Goal: Task Accomplishment & Management: Manage account settings

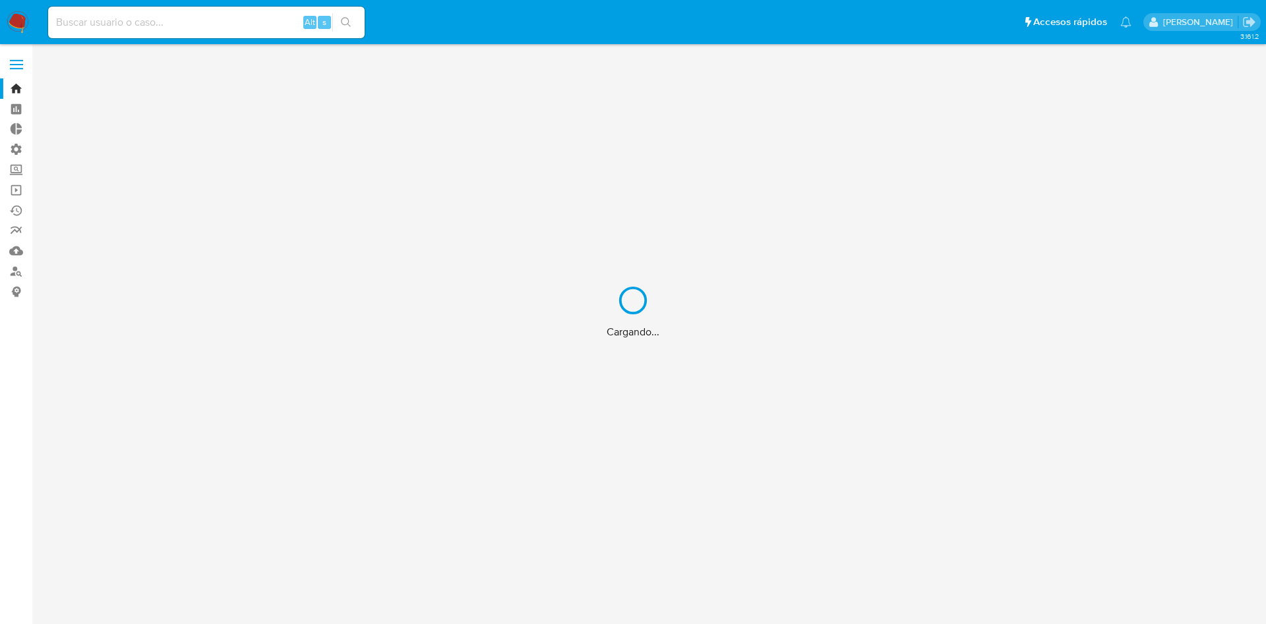
click at [16, 68] on div "Cargando..." at bounding box center [633, 312] width 1266 height 624
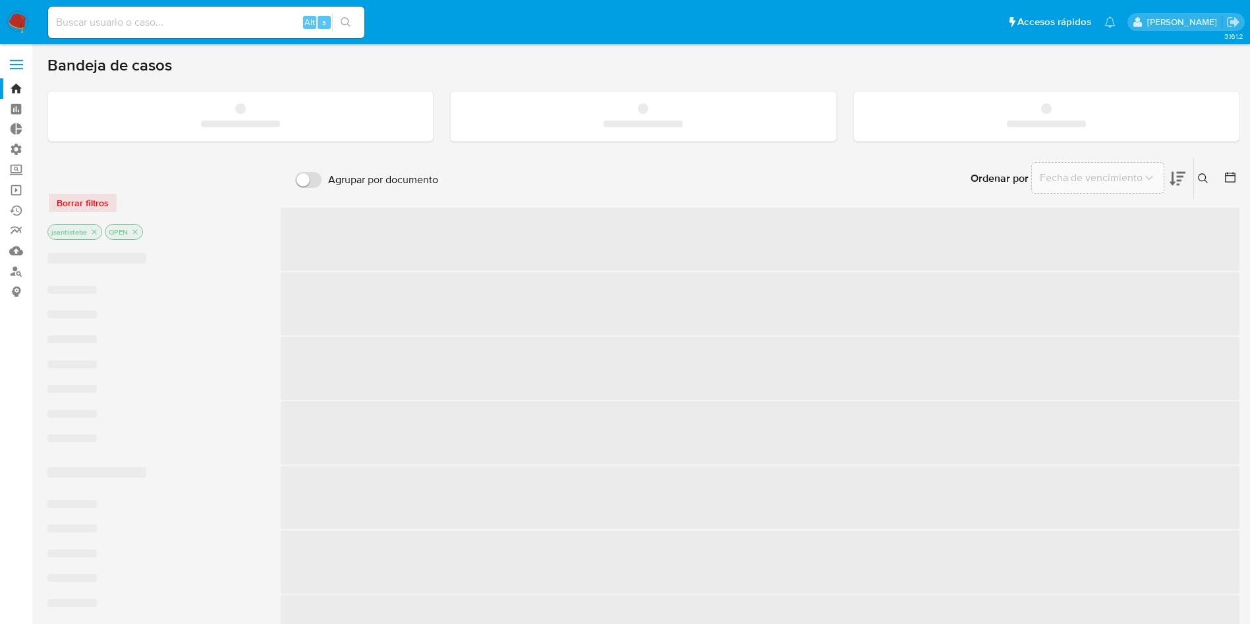
click at [19, 64] on span at bounding box center [16, 65] width 13 height 2
click at [0, 0] on input "checkbox" at bounding box center [0, 0] width 0 height 0
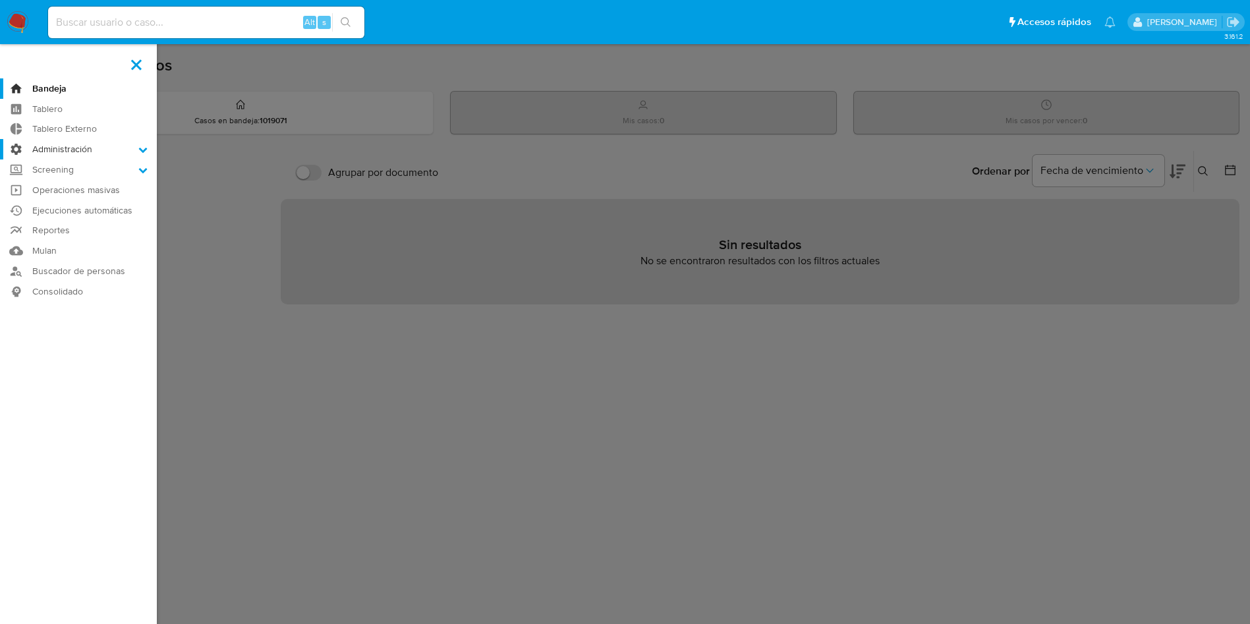
click at [111, 149] on label "Administración" at bounding box center [78, 149] width 157 height 20
click at [0, 0] on input "Administración" at bounding box center [0, 0] width 0 height 0
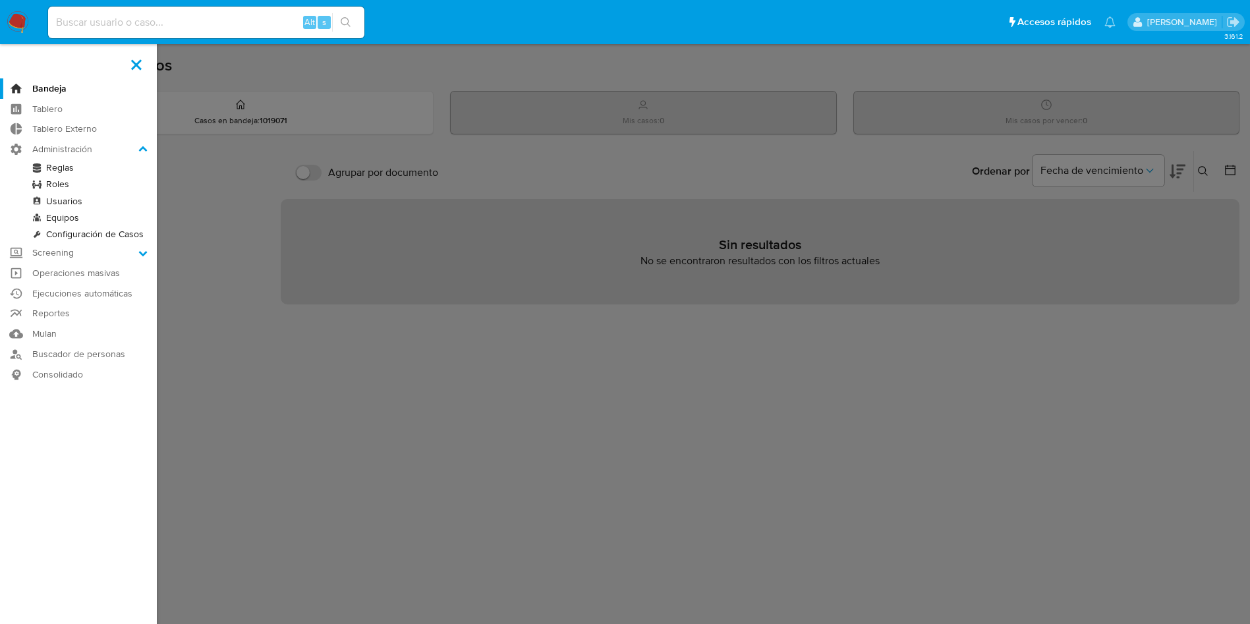
click at [73, 172] on link "Reglas" at bounding box center [78, 168] width 157 height 16
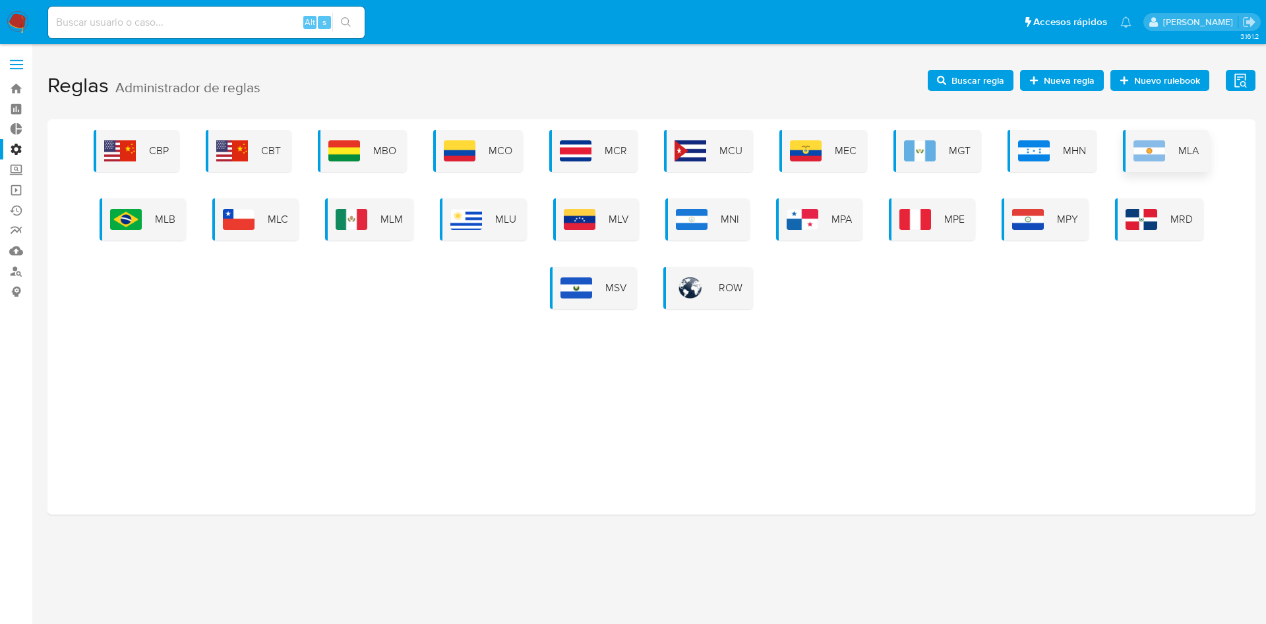
click at [1142, 160] on img at bounding box center [1149, 150] width 32 height 21
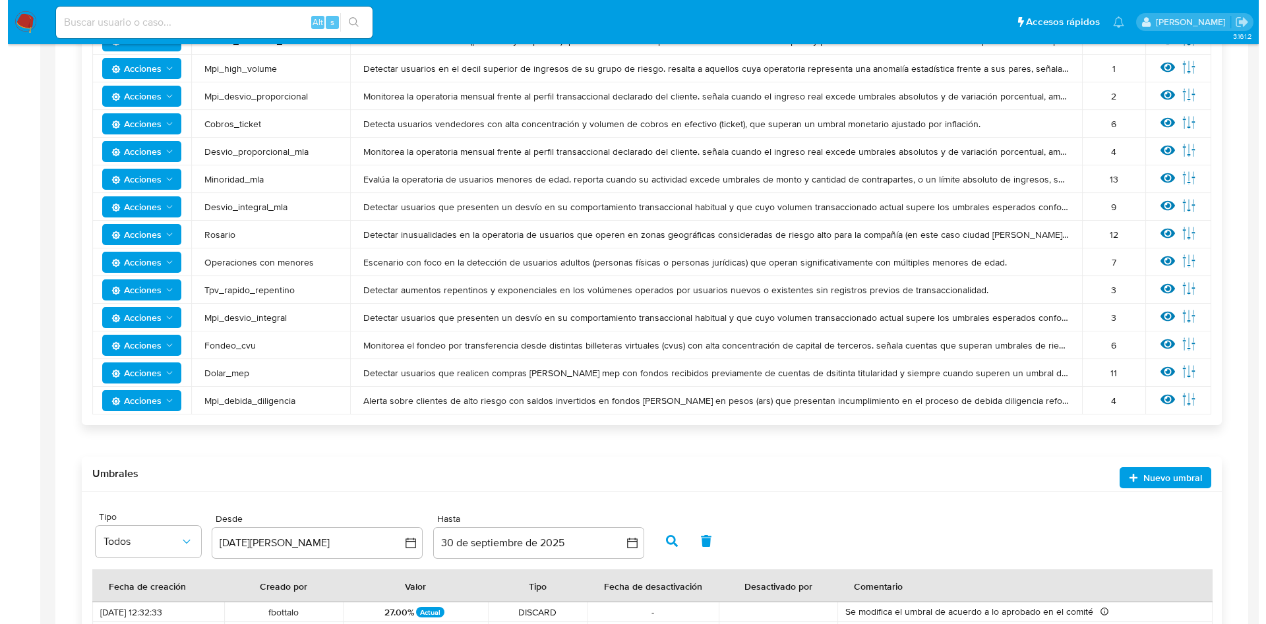
scroll to position [593, 0]
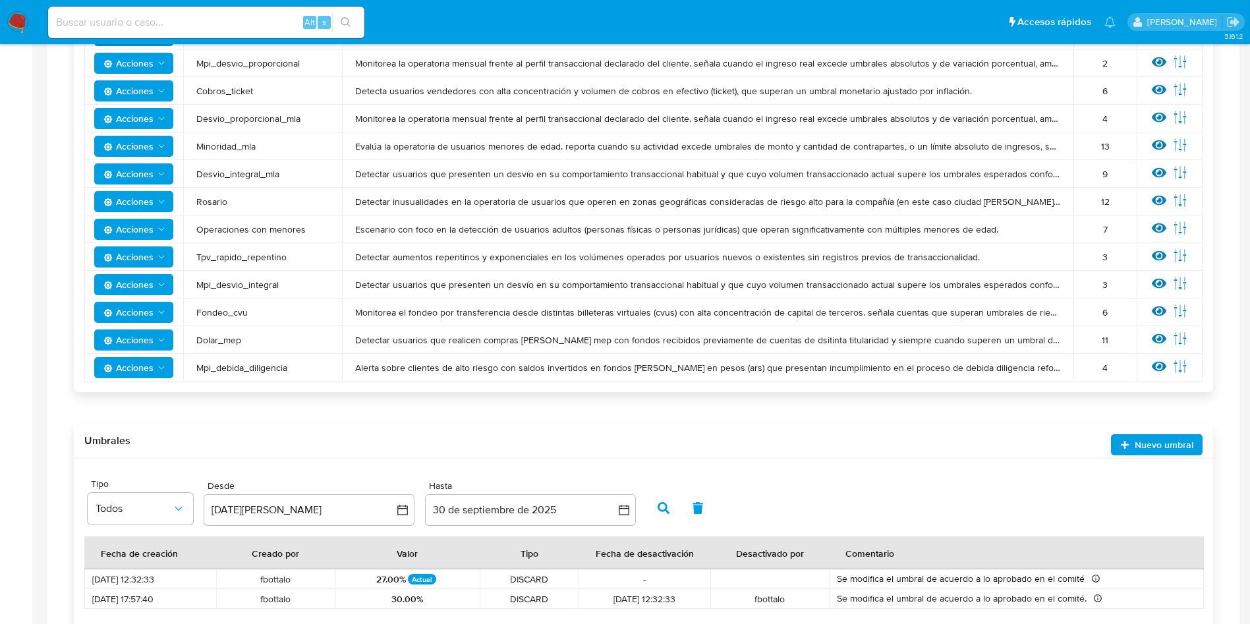
click at [1156, 179] on icon at bounding box center [1159, 172] width 15 height 15
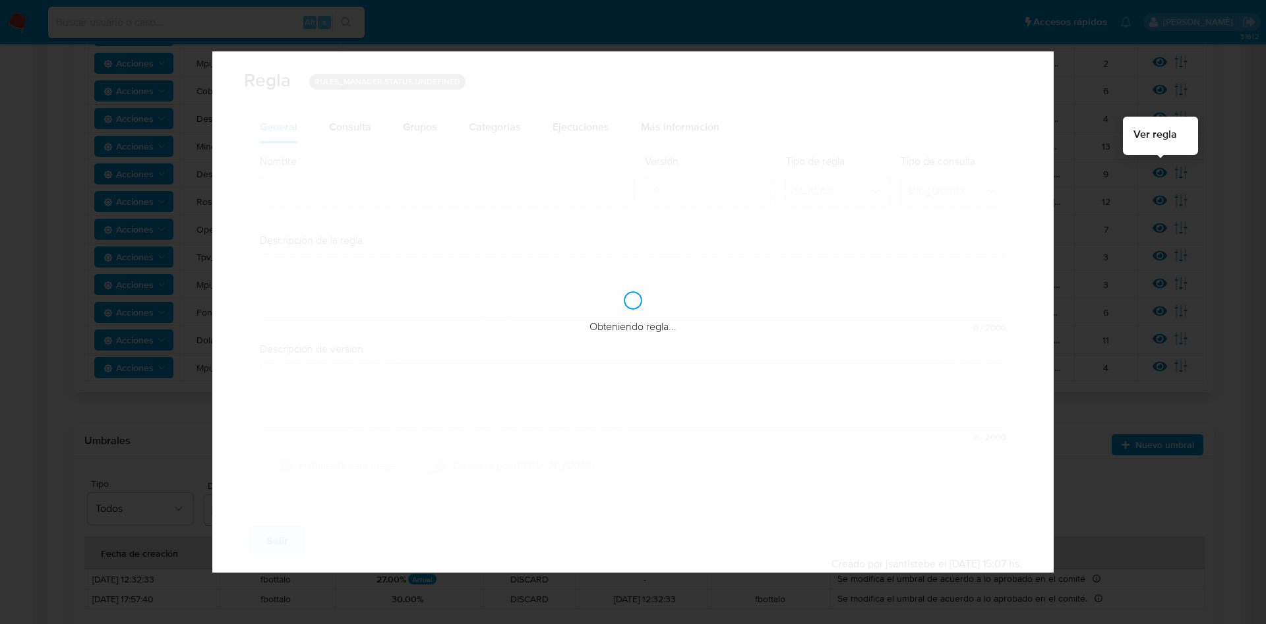
type input "Desvio_integral_mla"
type textarea "Detectar usuarios que presenten un desvío en su comportamiento transaccional ha…"
type textarea "Detectar usuarios que tengan comportamiento sospechoso, que superen la restricc…"
checkbox input "true"
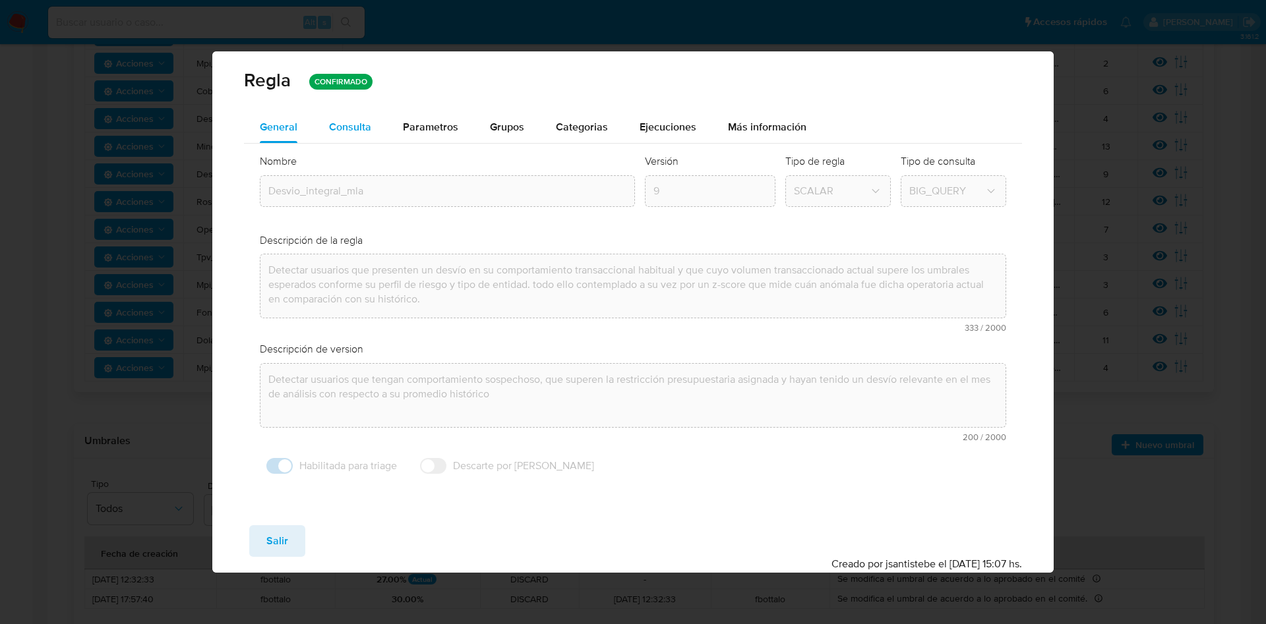
click at [330, 124] on span "Consulta" at bounding box center [350, 126] width 42 height 15
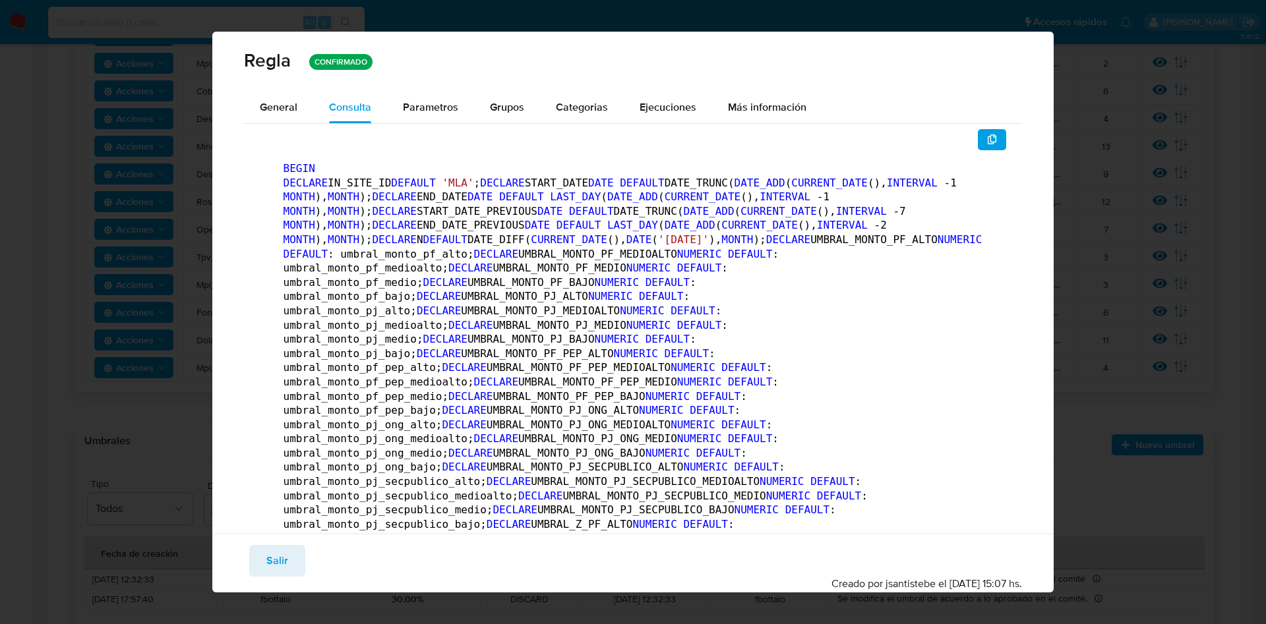
drag, startPoint x: 406, startPoint y: 108, endPoint x: 461, endPoint y: 129, distance: 58.6
click at [406, 107] on span "Parametros" at bounding box center [430, 107] width 55 height 15
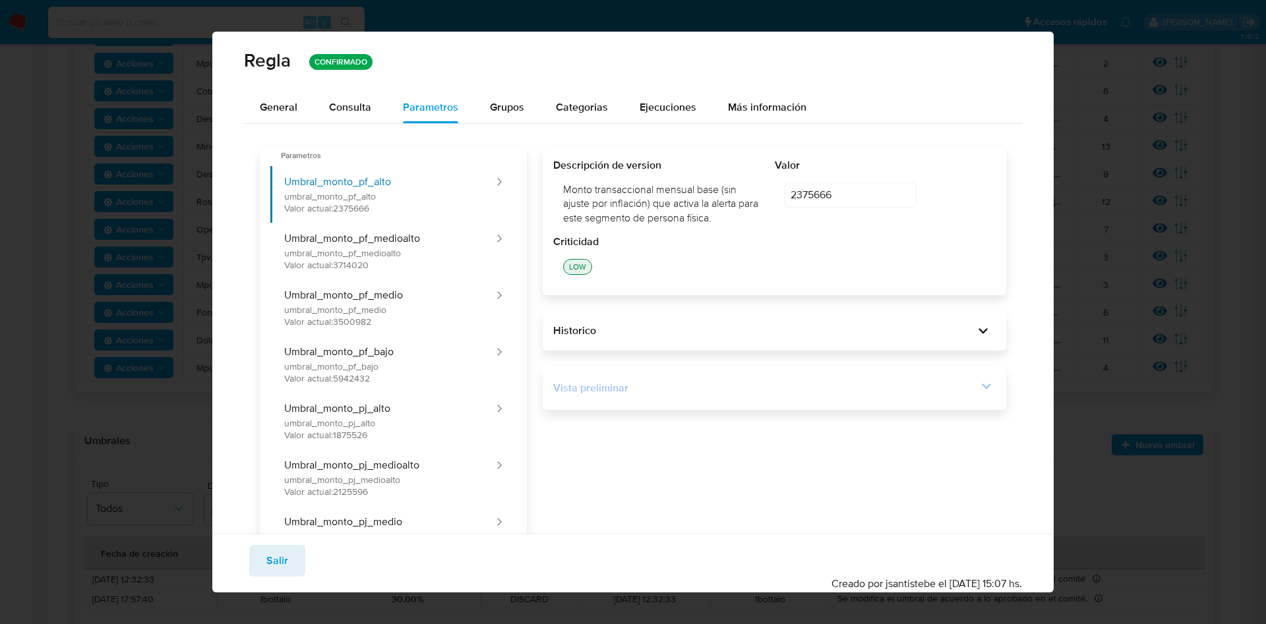
click at [977, 384] on icon at bounding box center [986, 386] width 18 height 18
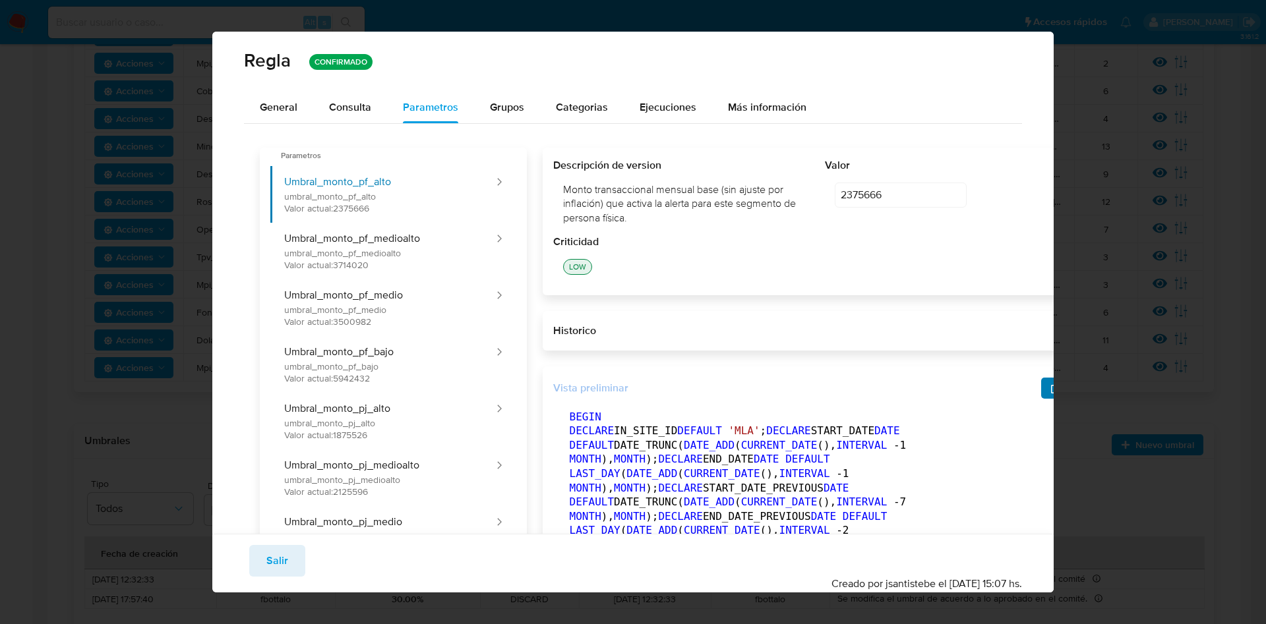
click at [1051, 392] on icon "button" at bounding box center [1055, 388] width 9 height 11
